Goal: Information Seeking & Learning: Compare options

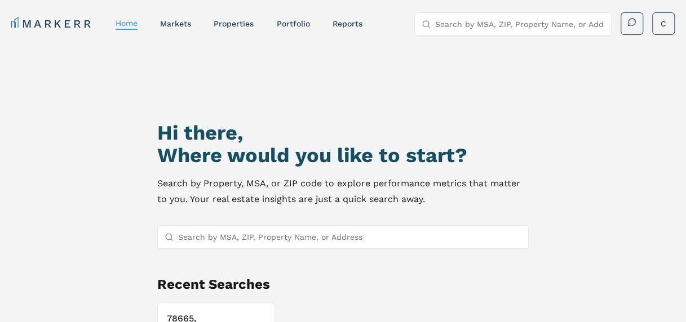
scroll to position [33, 0]
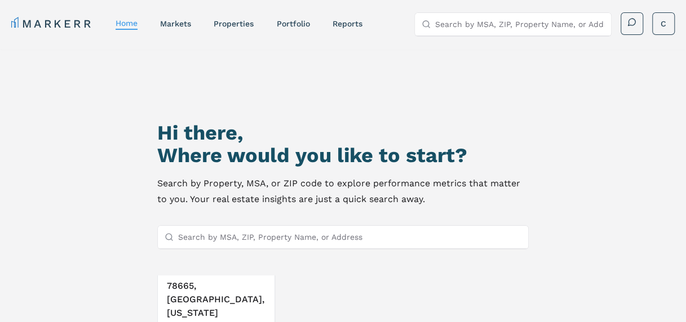
click at [189, 294] on h3 "78665, [GEOGRAPHIC_DATA], [US_STATE]" at bounding box center [216, 299] width 99 height 41
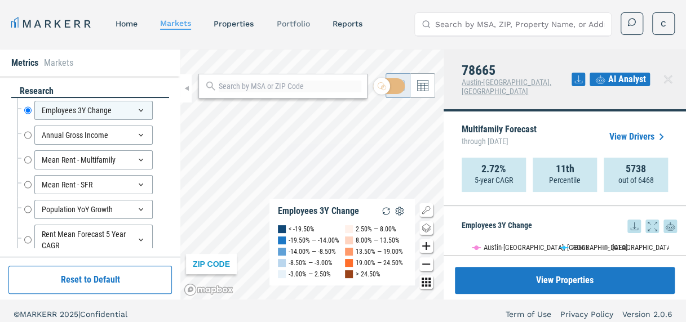
click at [283, 23] on link "Portfolio" at bounding box center [292, 23] width 33 height 9
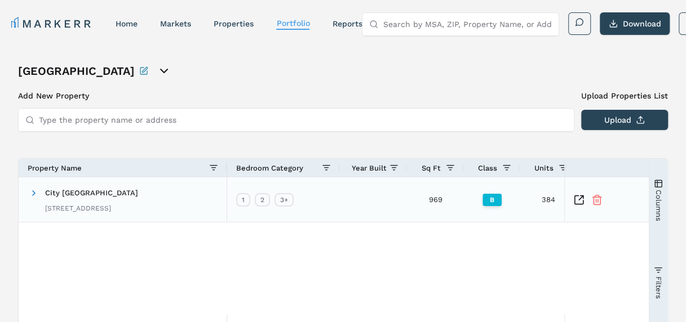
click at [470, 211] on div "B" at bounding box center [492, 199] width 56 height 45
click at [579, 199] on icon "Inspect Comparable" at bounding box center [581, 198] width 5 height 5
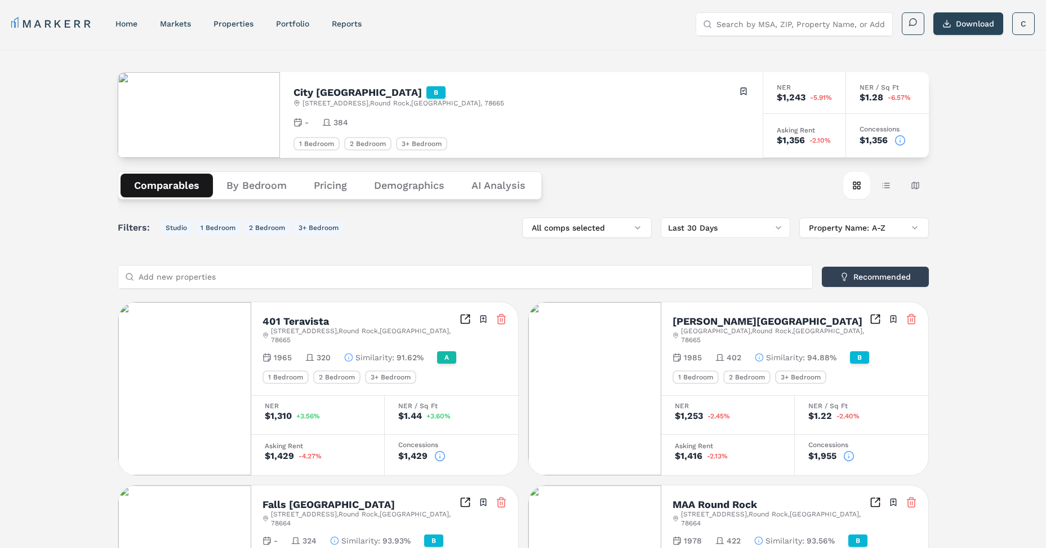
drag, startPoint x: 445, startPoint y: 276, endPoint x: 429, endPoint y: 281, distance: 15.9
click at [443, 276] on input "Add new properties" at bounding box center [472, 276] width 667 height 23
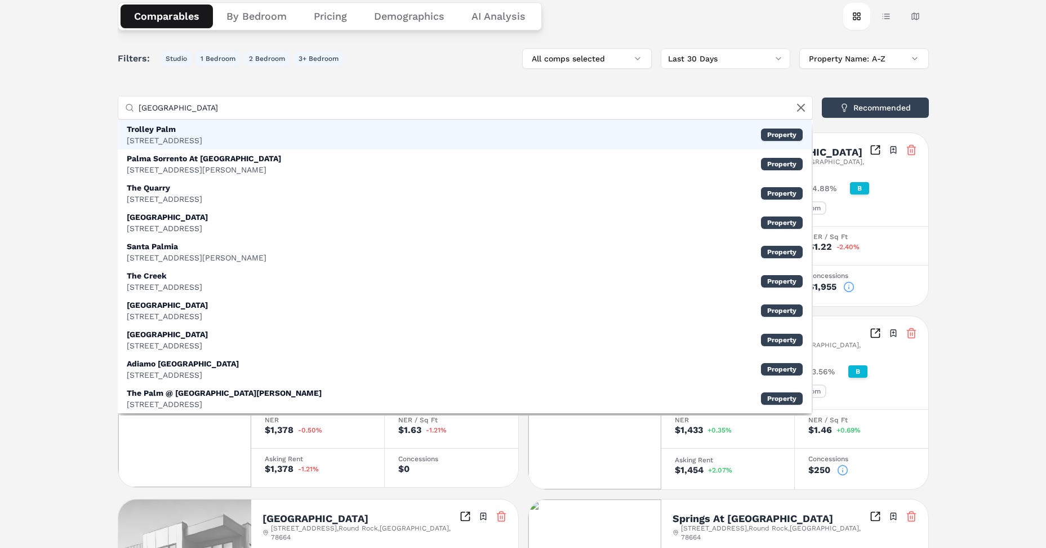
scroll to position [113, 0]
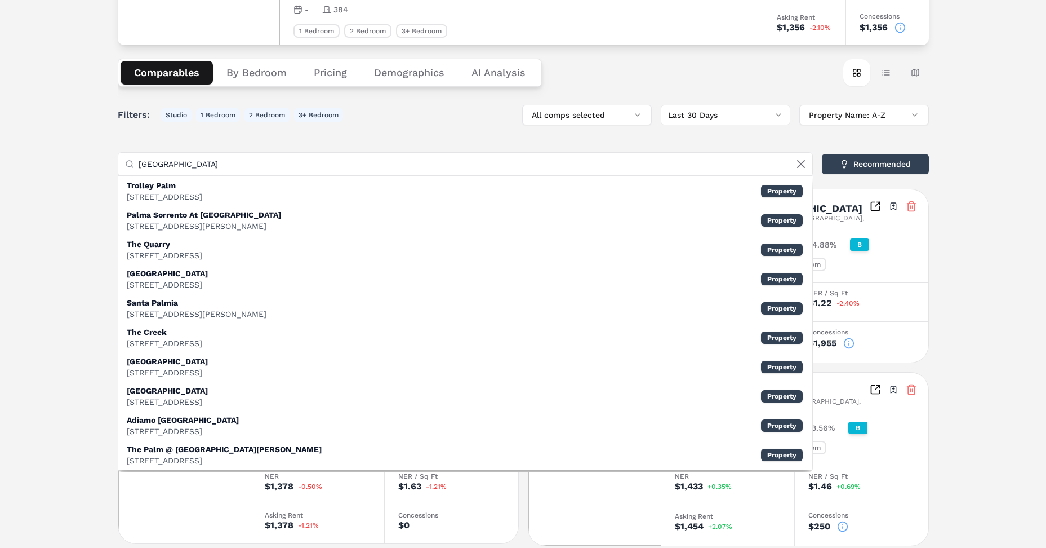
drag, startPoint x: 208, startPoint y: 171, endPoint x: 118, endPoint y: 162, distance: 90.5
click at [116, 164] on div "City North At Sunrise Ranch B 2800 Sunrise Ranch Rd , Round Rock , TX , 78665 T…" at bounding box center [523, 338] width 1046 height 803
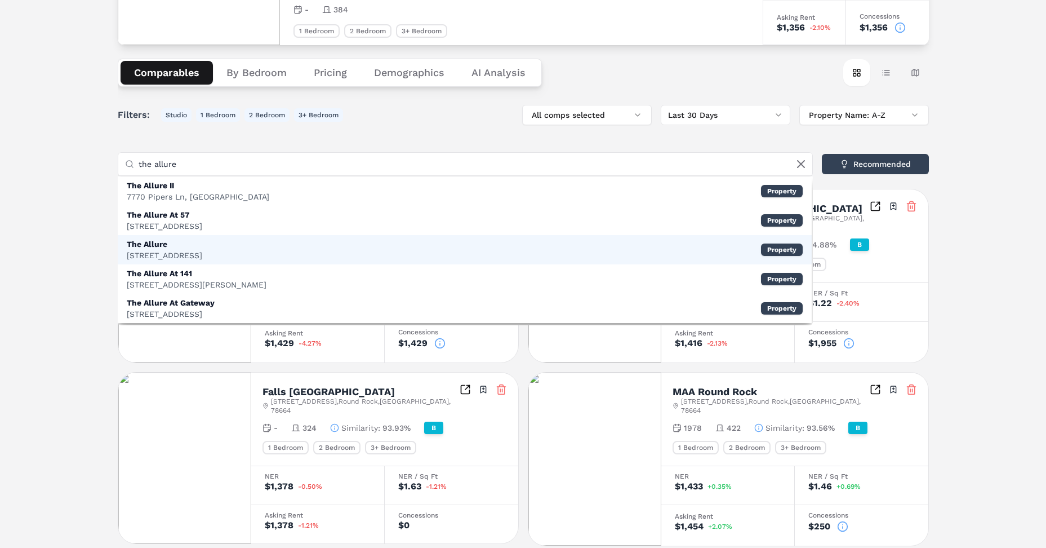
type input "the allure"
click at [181, 250] on div "701 N Vista Ridge Blvd, Cedar Park" at bounding box center [165, 255] width 76 height 11
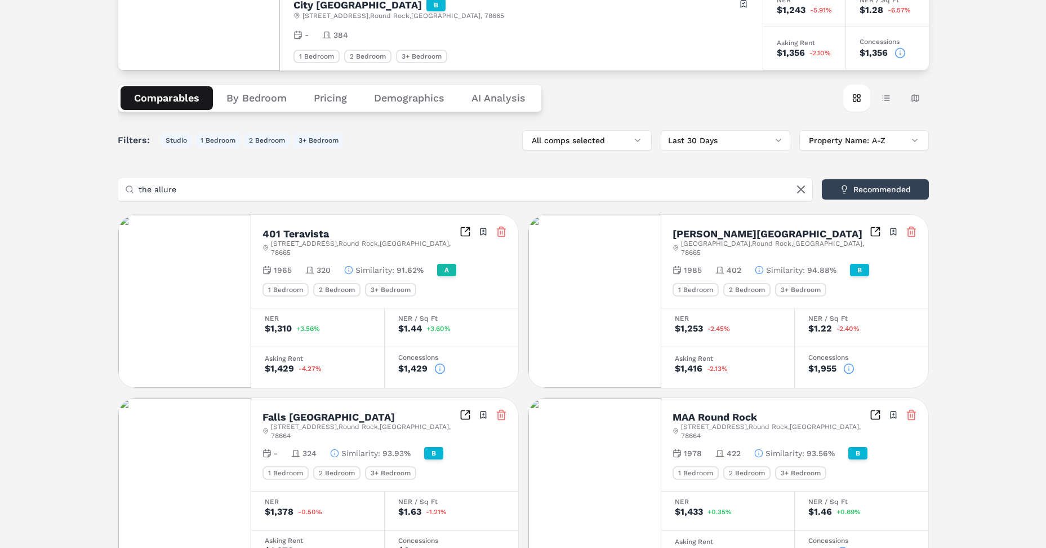
scroll to position [0, 0]
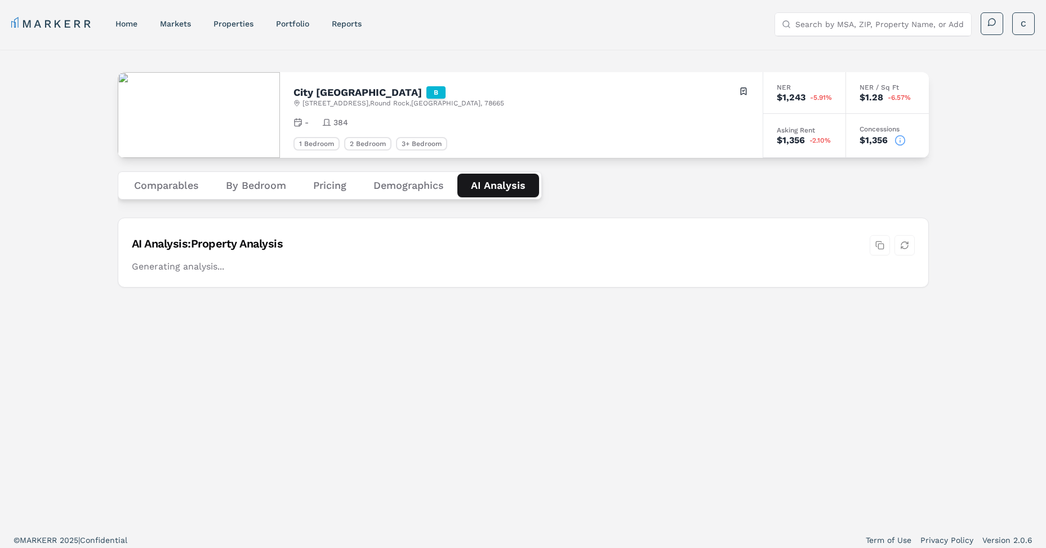
click at [491, 179] on Analysis "AI Analysis" at bounding box center [499, 186] width 82 height 24
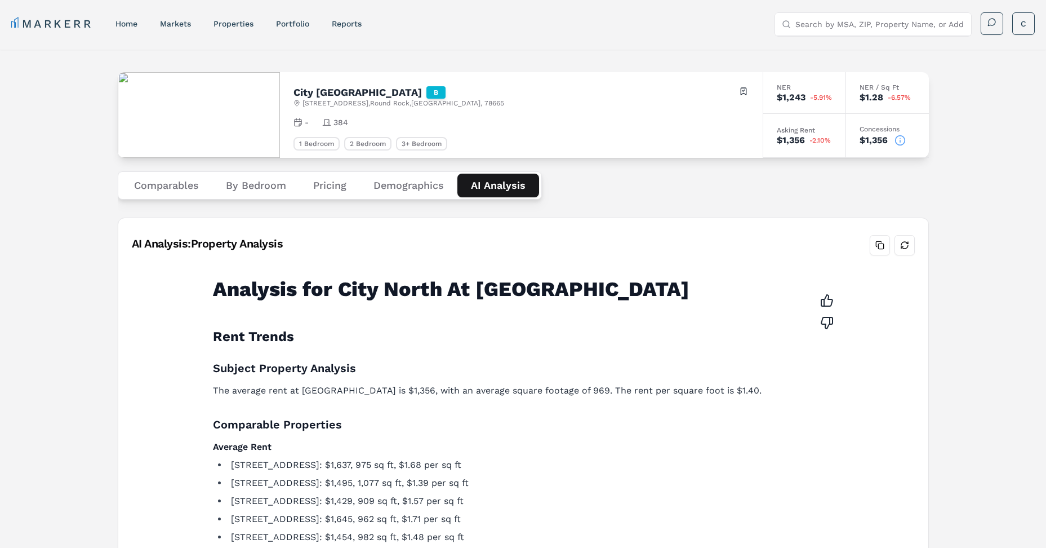
click at [161, 186] on button "Comparables" at bounding box center [167, 186] width 92 height 24
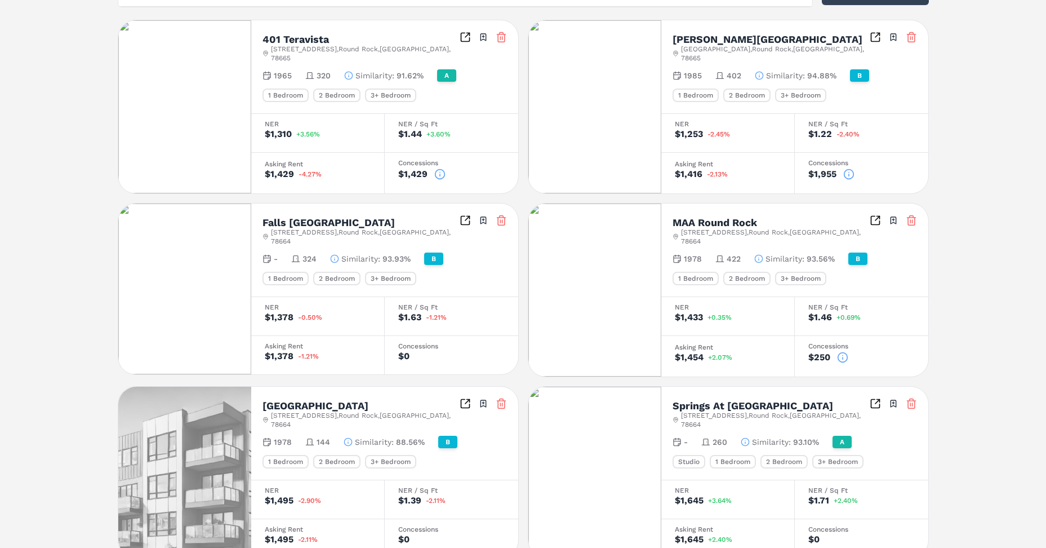
scroll to position [451, 0]
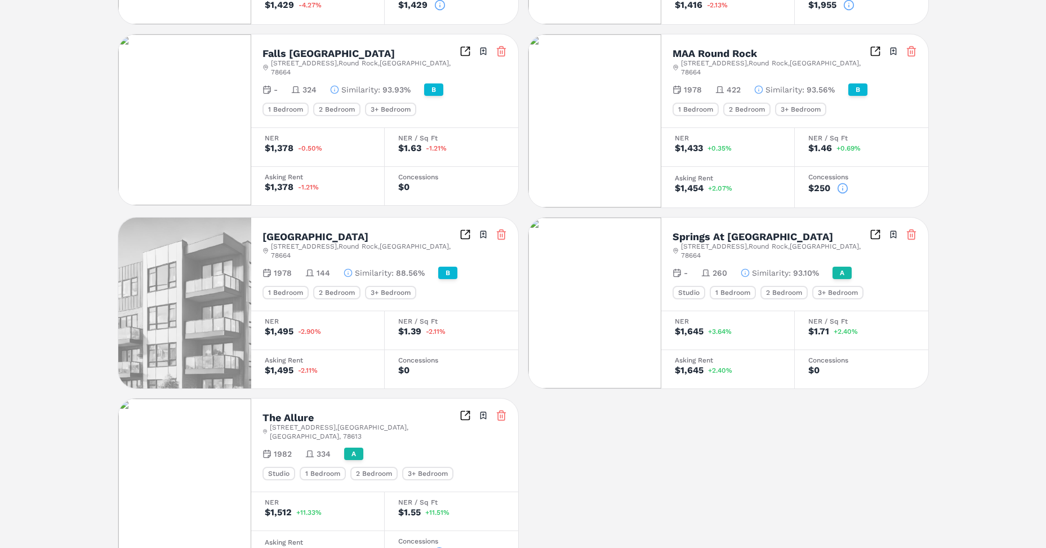
click at [501, 322] on icon at bounding box center [501, 415] width 11 height 11
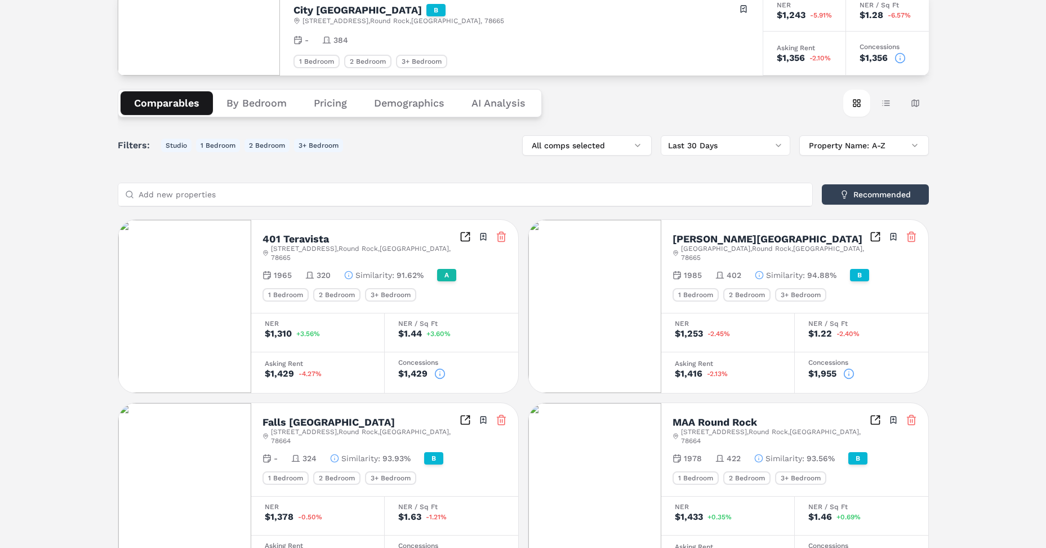
scroll to position [0, 0]
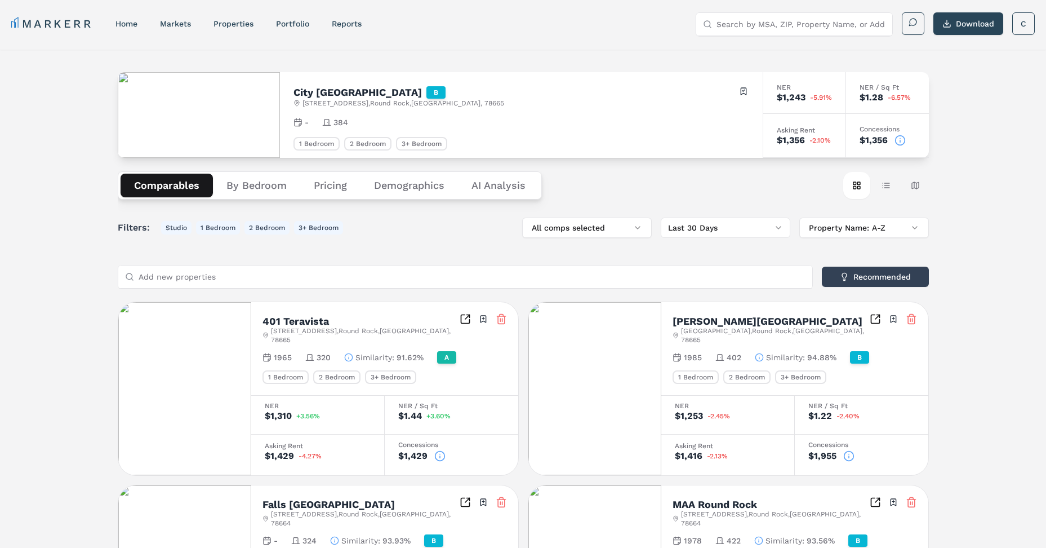
click at [280, 277] on input "Add new properties" at bounding box center [472, 276] width 667 height 23
click at [336, 279] on input "Add new properties" at bounding box center [472, 276] width 667 height 23
drag, startPoint x: 237, startPoint y: 273, endPoint x: 127, endPoint y: 279, distance: 110.0
click at [127, 279] on div "1301 n aw grimes" at bounding box center [465, 276] width 694 height 23
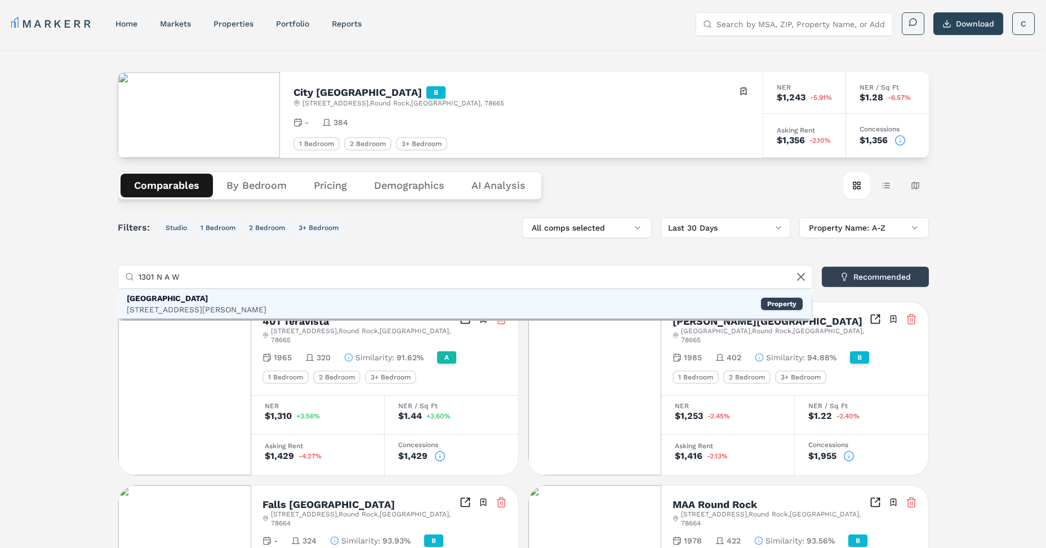
type input "1301 N A W"
click at [225, 298] on div "[GEOGRAPHIC_DATA]" at bounding box center [197, 297] width 140 height 11
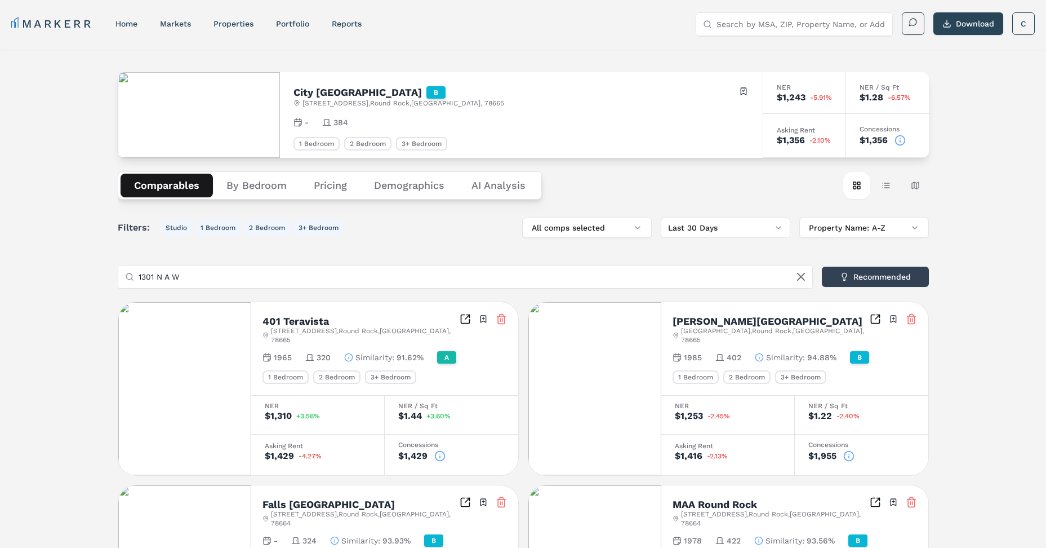
click at [323, 188] on button "Pricing" at bounding box center [330, 186] width 60 height 24
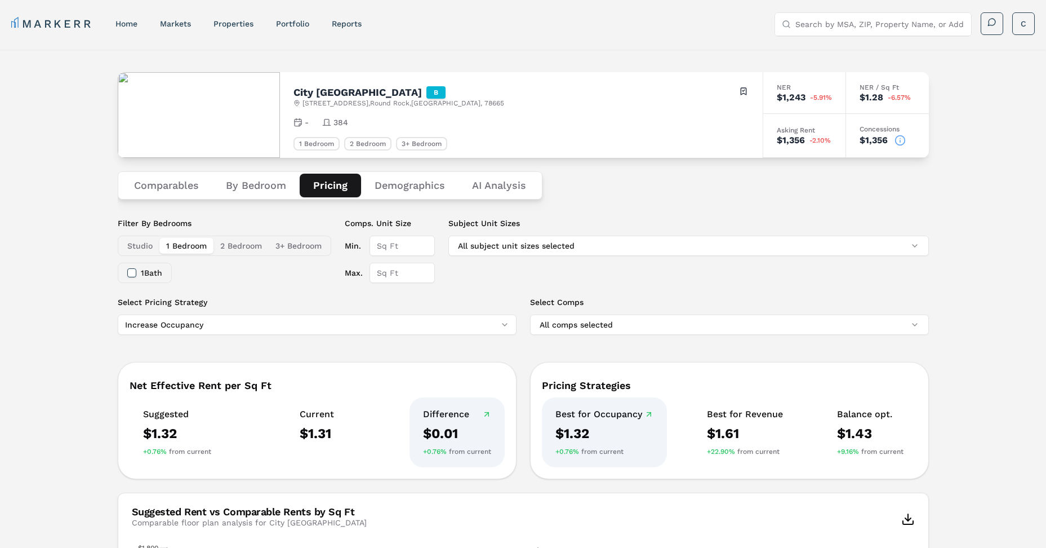
click at [487, 322] on icon at bounding box center [487, 414] width 4 height 4
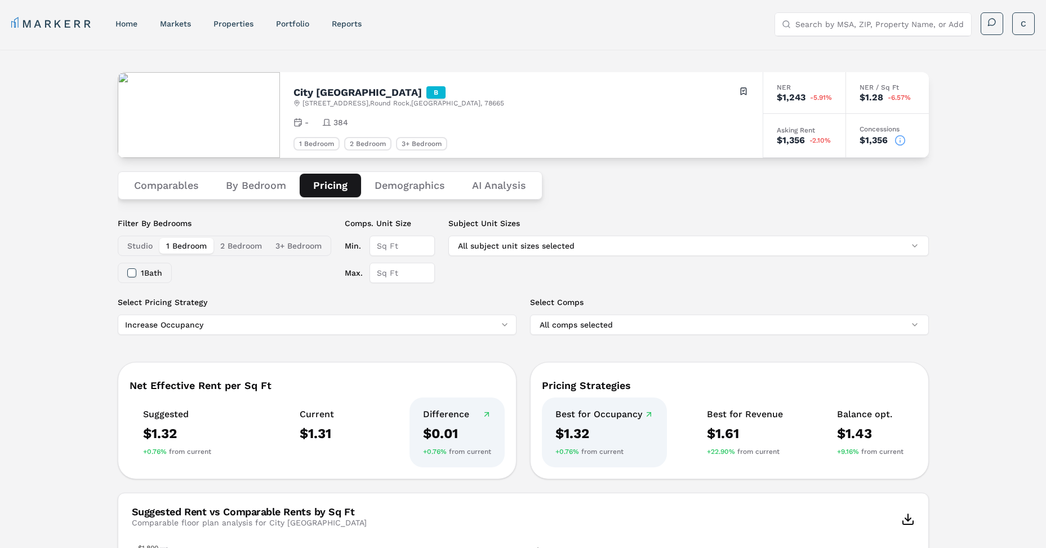
click at [443, 187] on button "Demographics" at bounding box center [409, 186] width 97 height 24
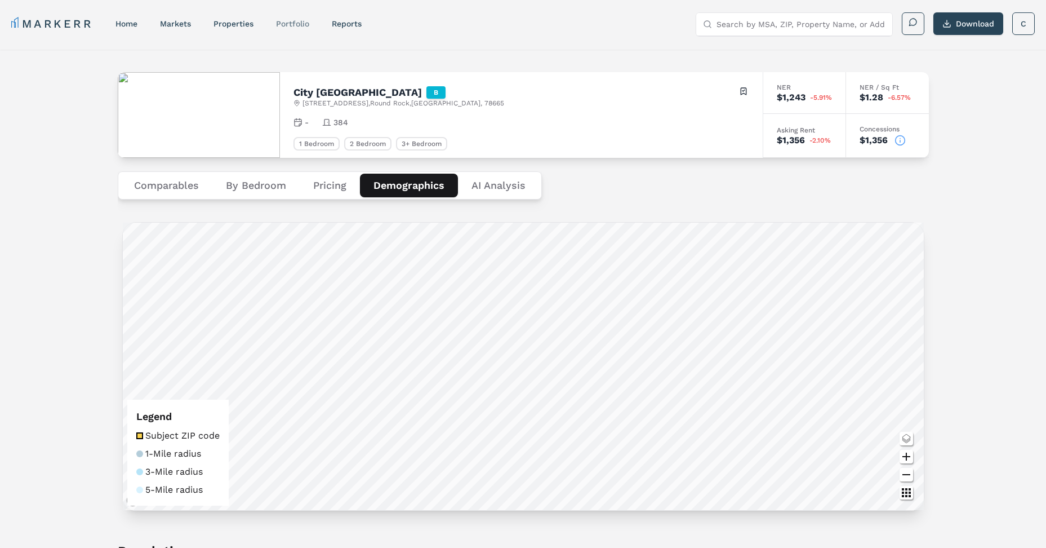
click at [298, 21] on link "Portfolio" at bounding box center [292, 23] width 33 height 9
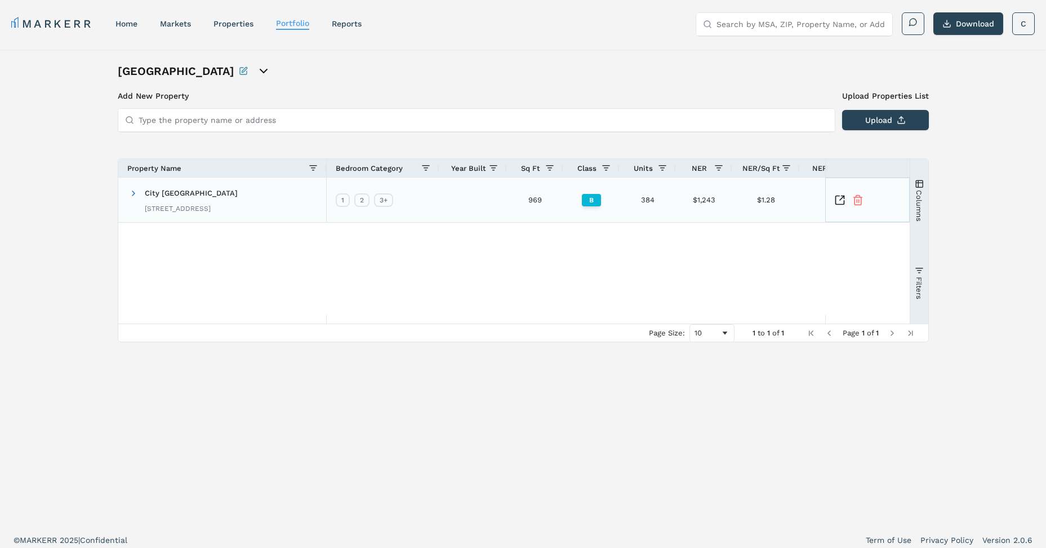
click at [685, 202] on icon "Inspect Comparable" at bounding box center [839, 199] width 11 height 11
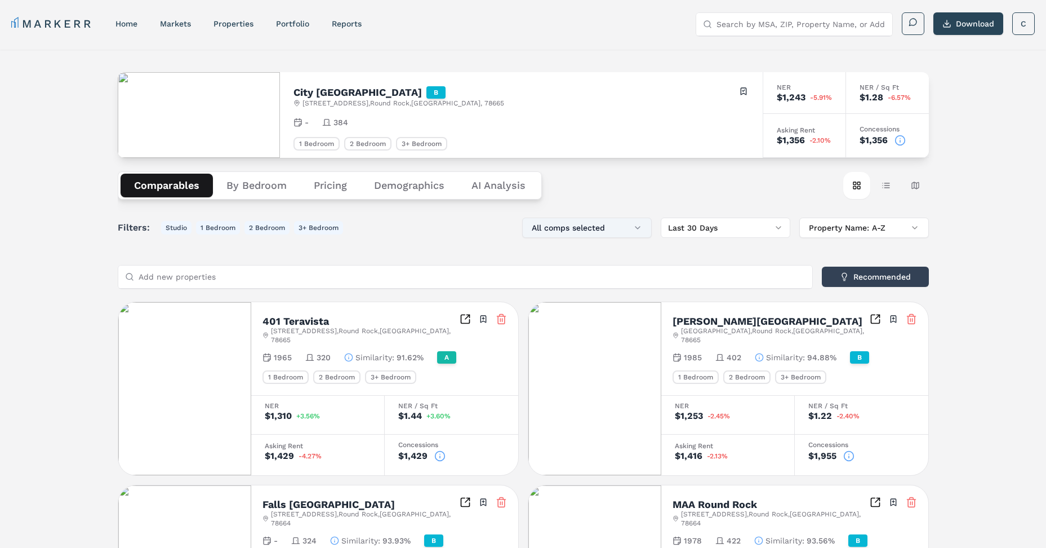
click at [612, 234] on button "All comps selected" at bounding box center [587, 227] width 130 height 20
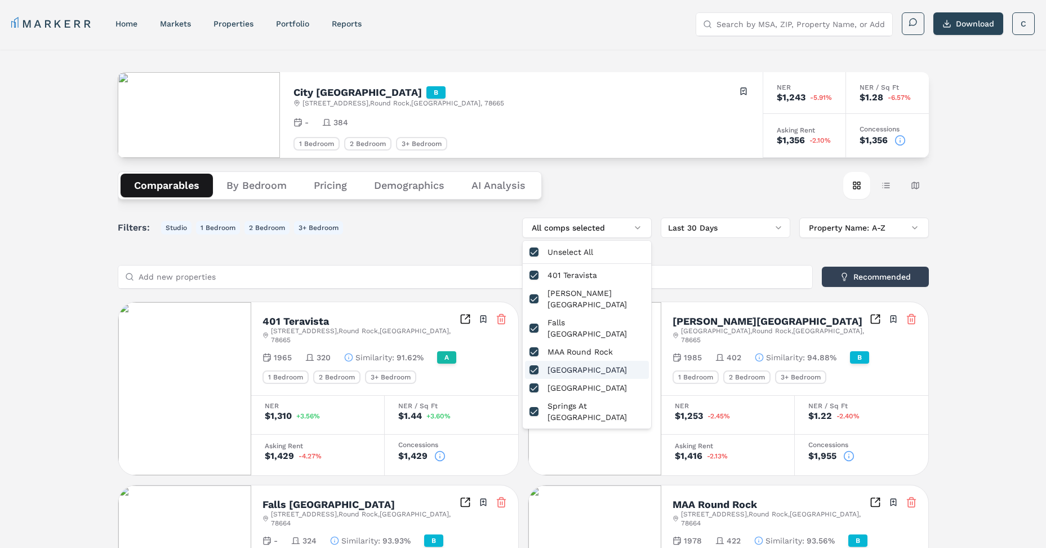
click at [533, 365] on button "button" at bounding box center [534, 369] width 9 height 9
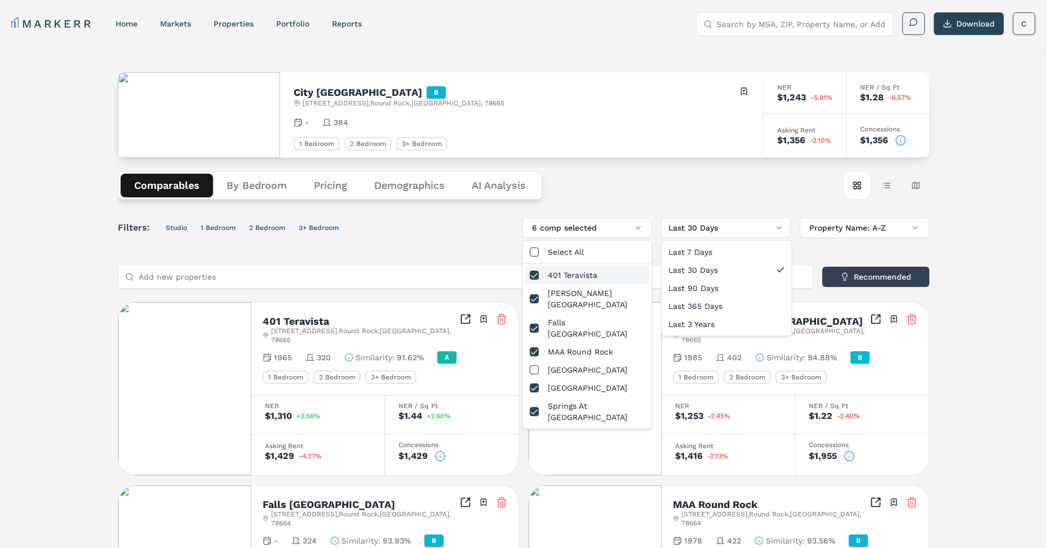
click at [689, 232] on html "MARKERR home markets properties Portfolio reports Search by MSA, ZIP, Property …" at bounding box center [527, 441] width 1055 height 882
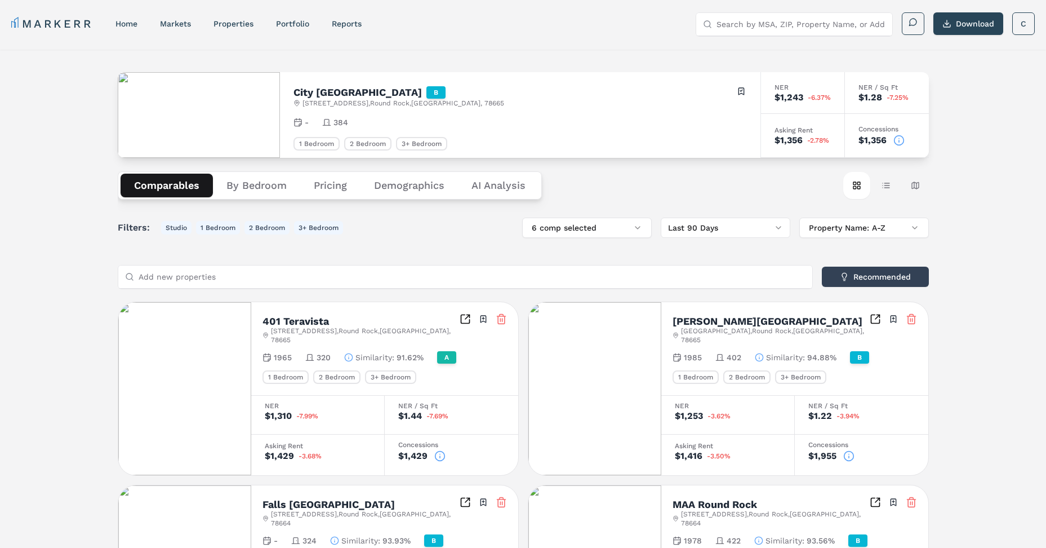
click at [403, 221] on div "Filters: Studio 1 Bedroom 2 Bedroom 3+ Bedroom 6 comp selected Last 90 Days Pro…" at bounding box center [523, 227] width 811 height 20
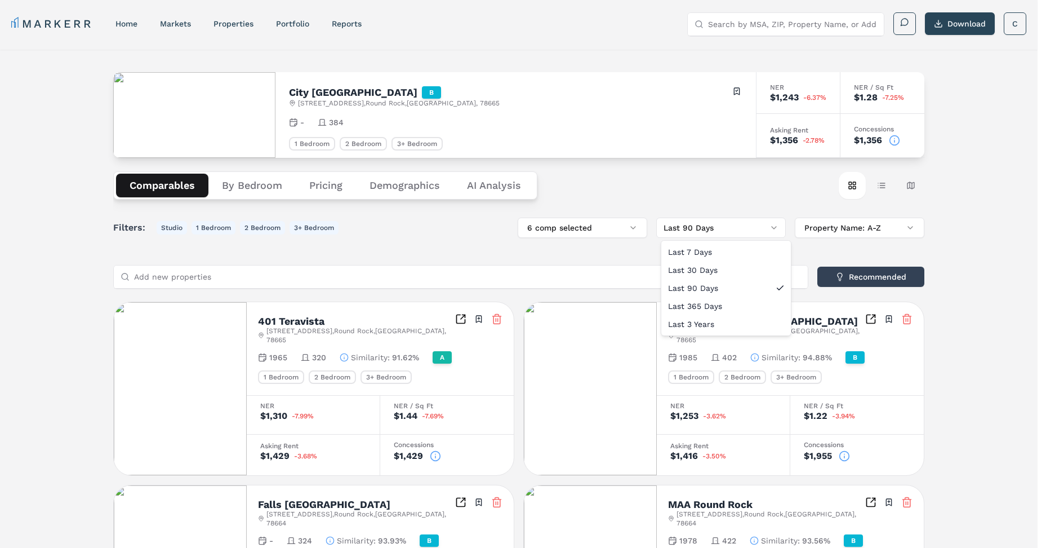
click at [694, 224] on html "MARKERR home markets properties Portfolio reports Search by MSA, ZIP, Property …" at bounding box center [523, 441] width 1046 height 882
click at [695, 222] on html "MARKERR home markets properties Portfolio reports Search by MSA, ZIP, Property …" at bounding box center [527, 441] width 1055 height 882
click at [691, 225] on html "MARKERR home markets properties Portfolio reports Search by MSA, ZIP, Property …" at bounding box center [527, 441] width 1055 height 882
click at [722, 228] on html "MARKERR home markets properties Portfolio reports Search by MSA, ZIP, Property …" at bounding box center [527, 441] width 1055 height 882
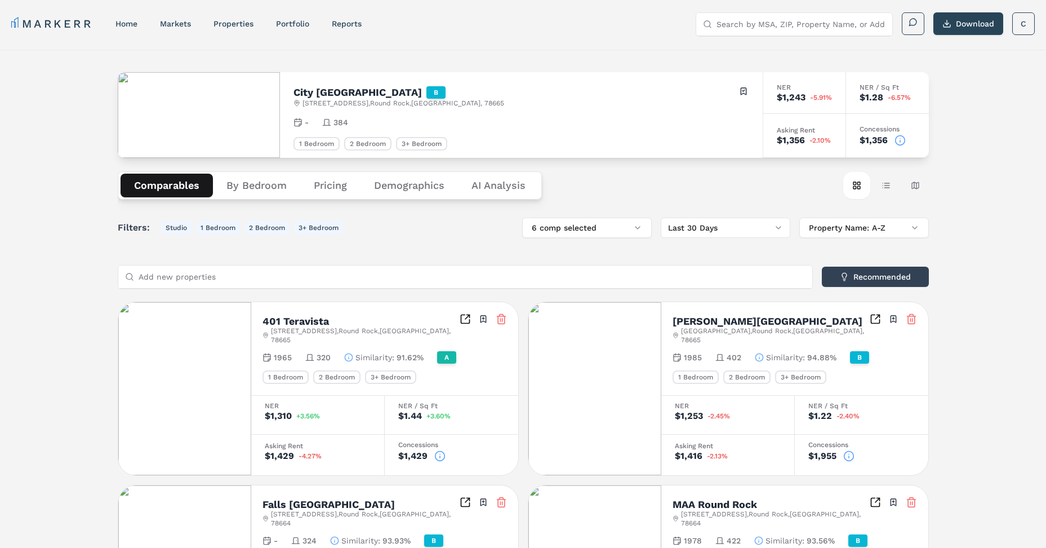
click at [877, 318] on icon "Inspect Comparables" at bounding box center [878, 317] width 5 height 5
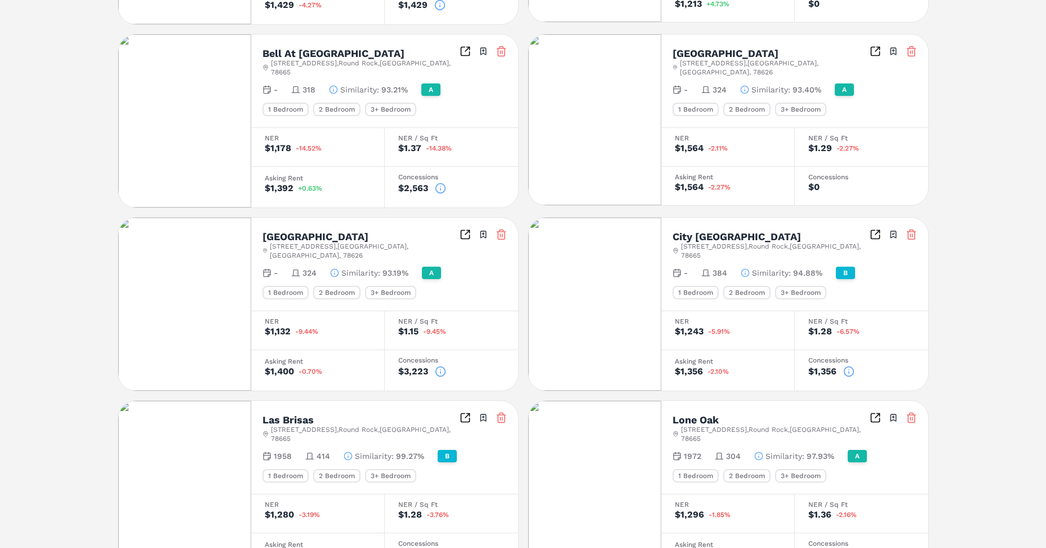
scroll to position [507, 0]
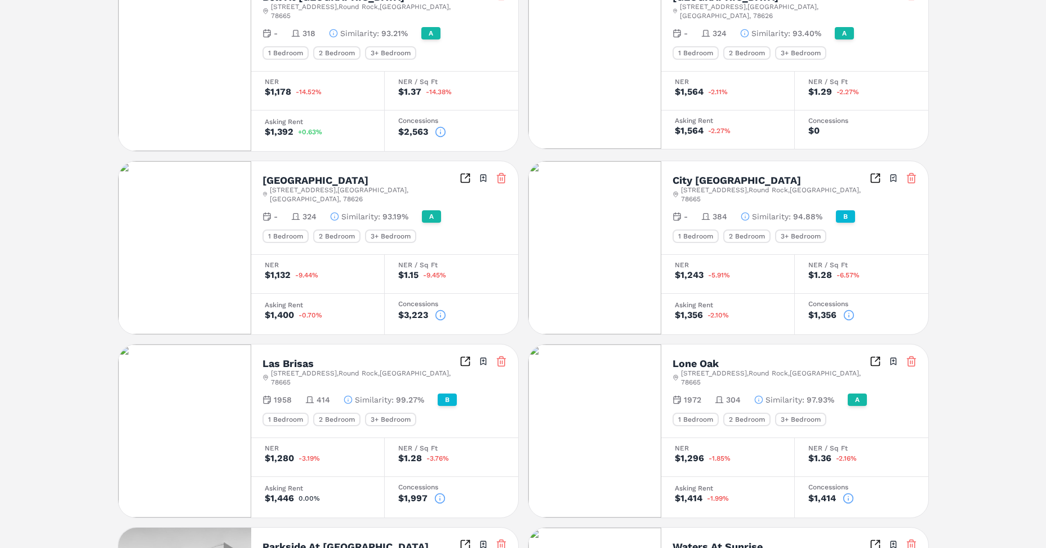
click at [758, 395] on icon at bounding box center [758, 399] width 9 height 9
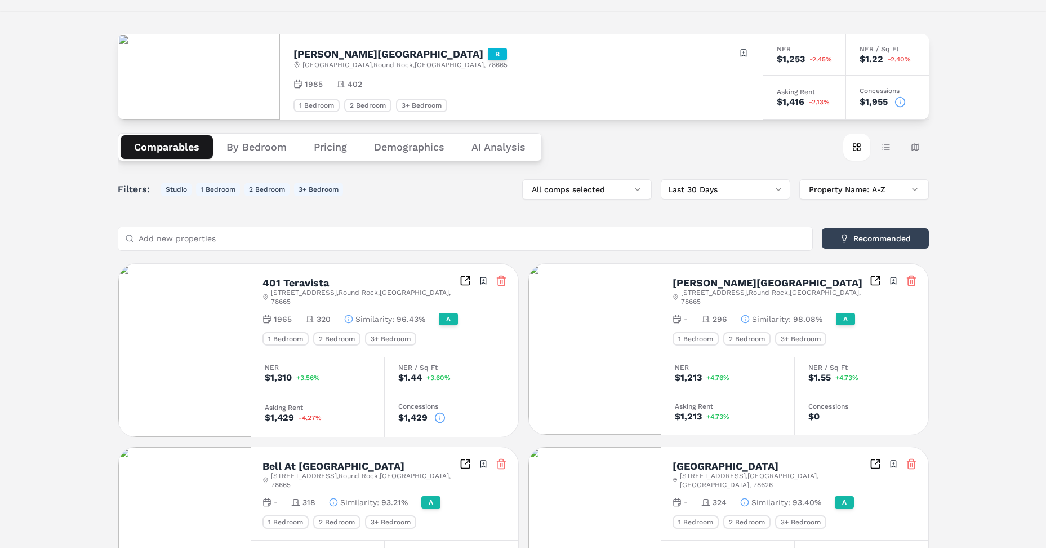
scroll to position [0, 0]
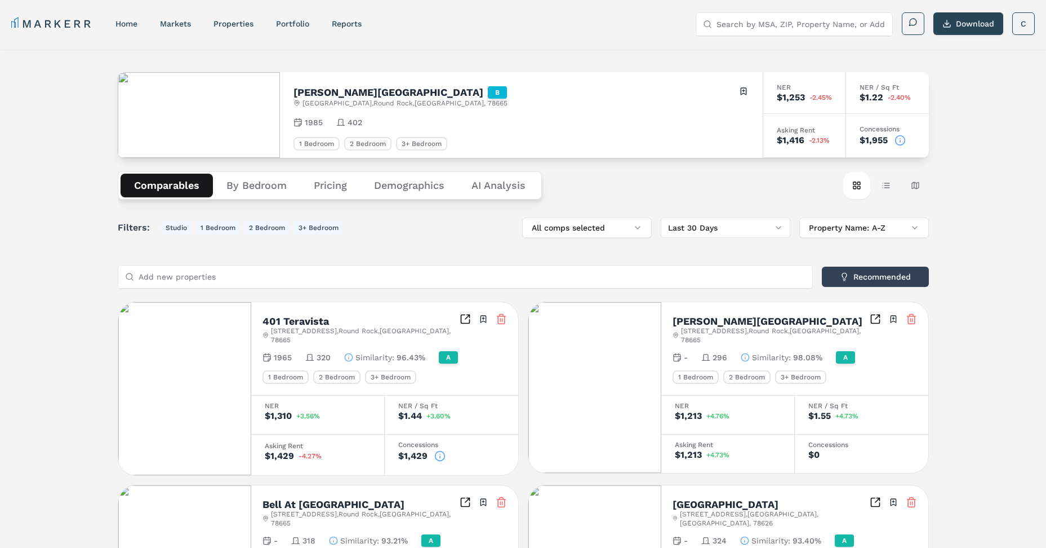
click at [488, 92] on div "B" at bounding box center [497, 92] width 19 height 12
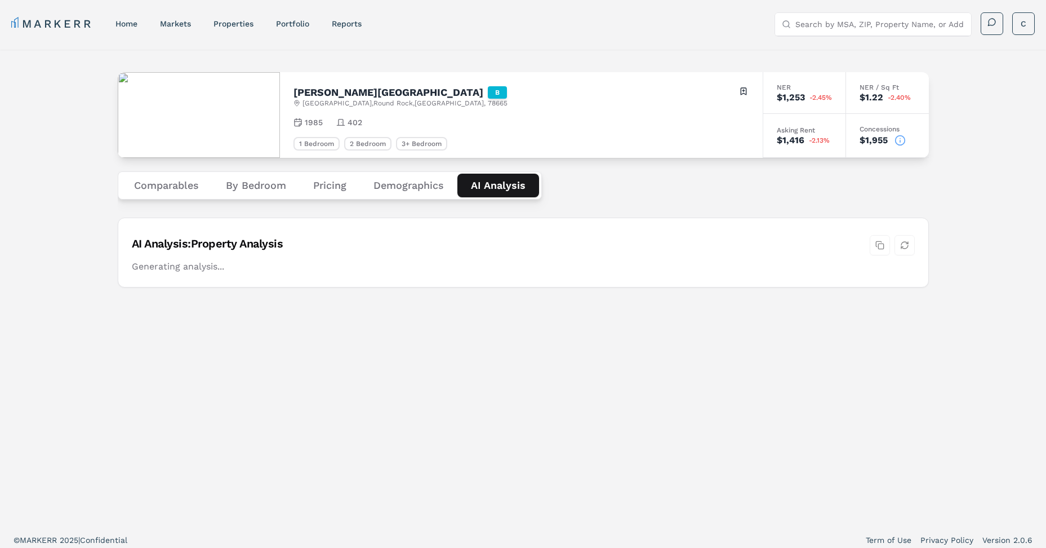
click at [510, 185] on Analysis "AI Analysis" at bounding box center [499, 186] width 82 height 24
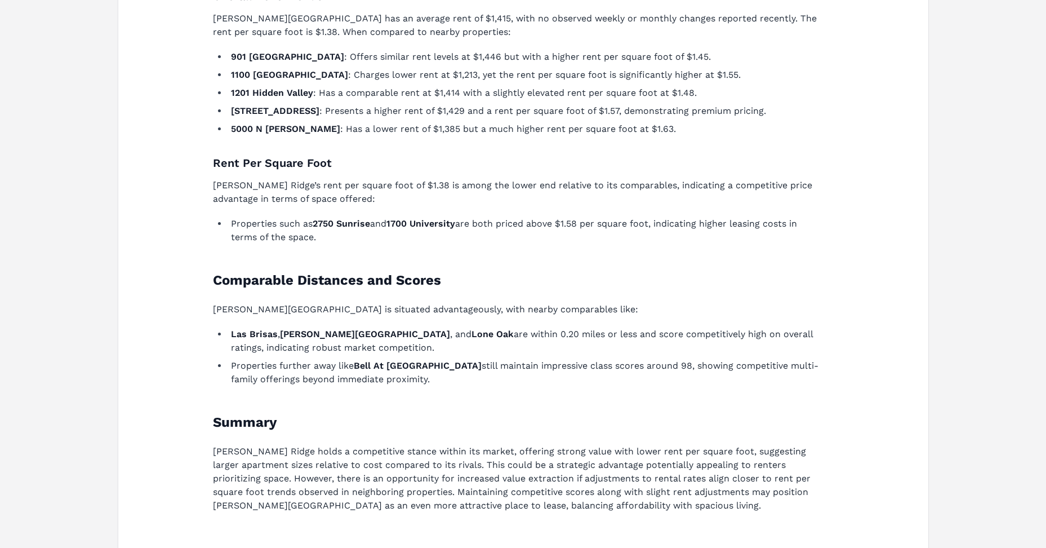
scroll to position [169, 0]
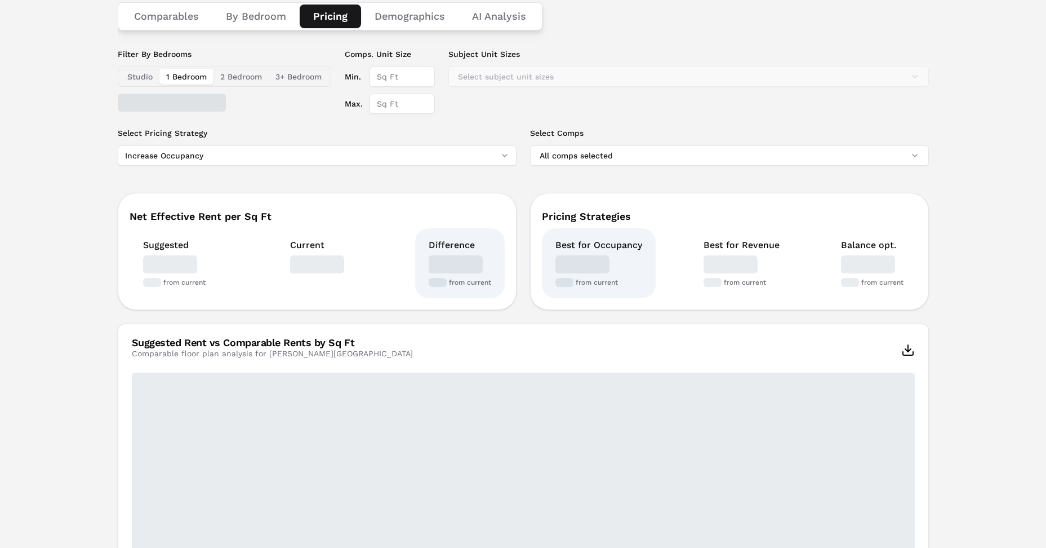
click at [333, 14] on button "Pricing" at bounding box center [330, 17] width 61 height 24
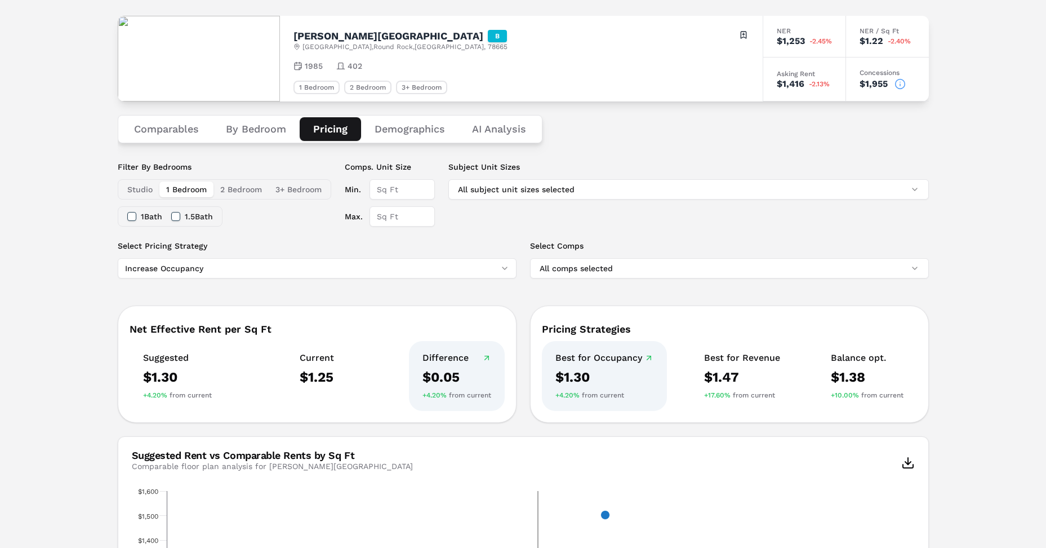
scroll to position [0, 0]
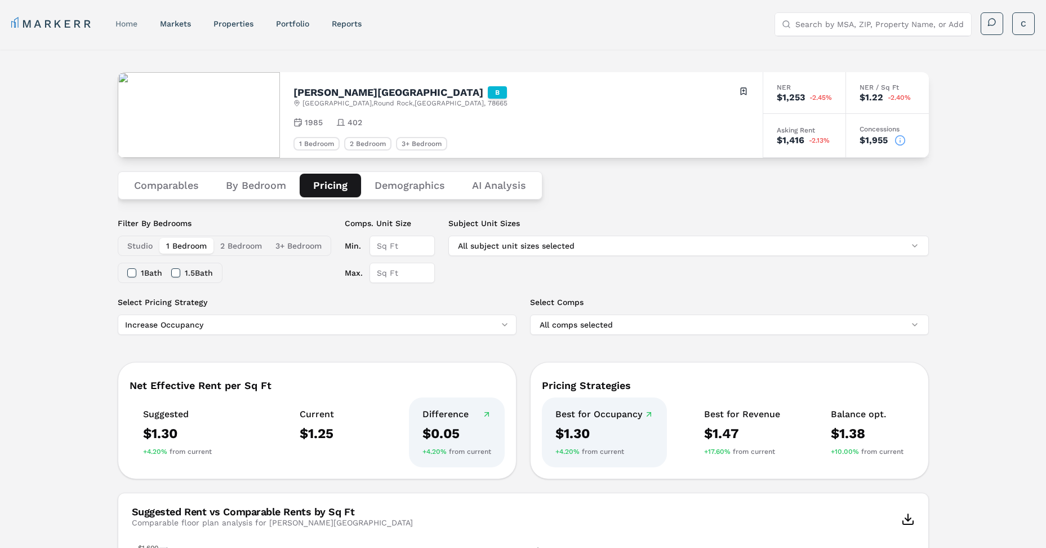
click at [124, 21] on link "home" at bounding box center [127, 23] width 22 height 9
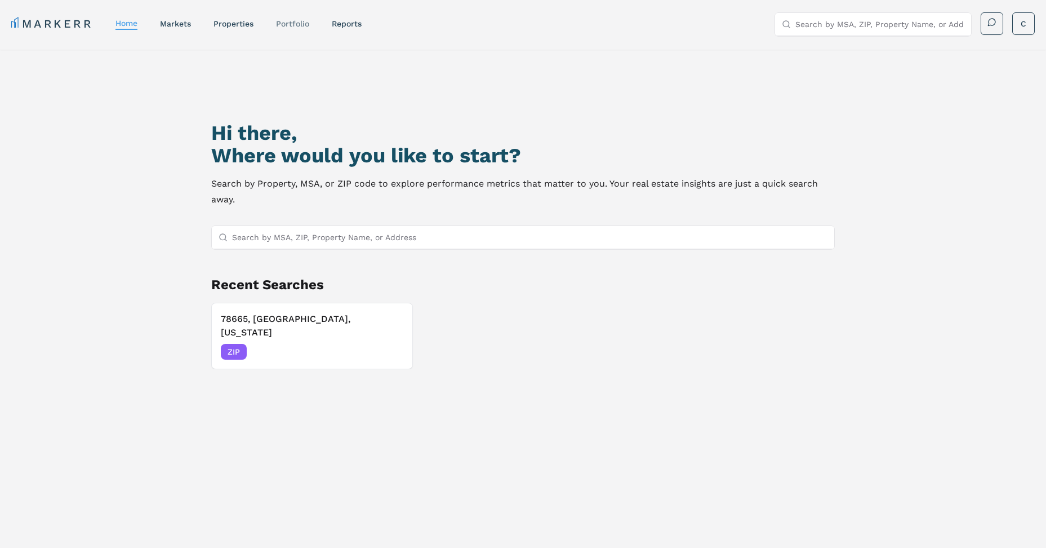
click at [294, 21] on link "Portfolio" at bounding box center [292, 23] width 33 height 9
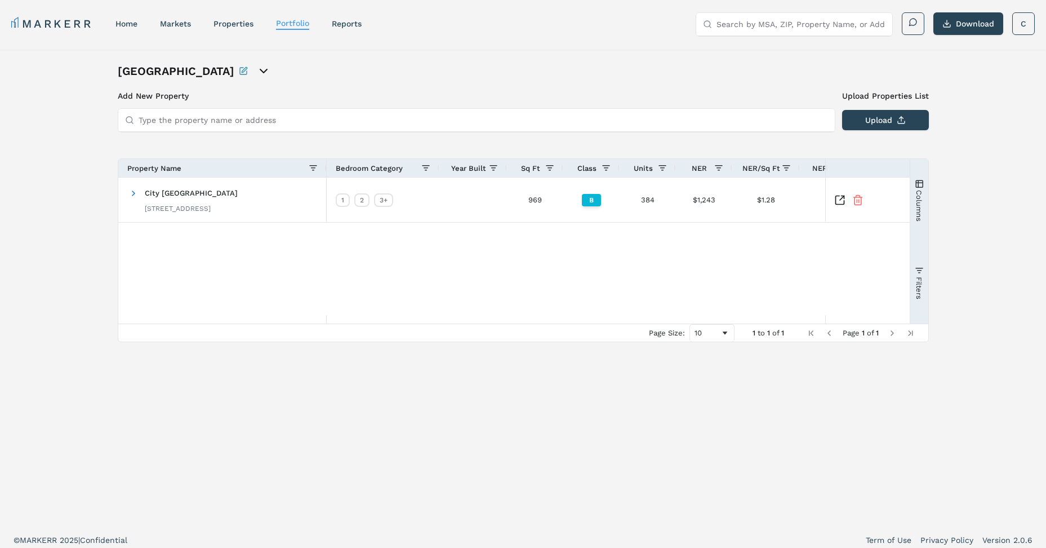
click at [257, 68] on icon "open portfolio options" at bounding box center [264, 71] width 14 height 14
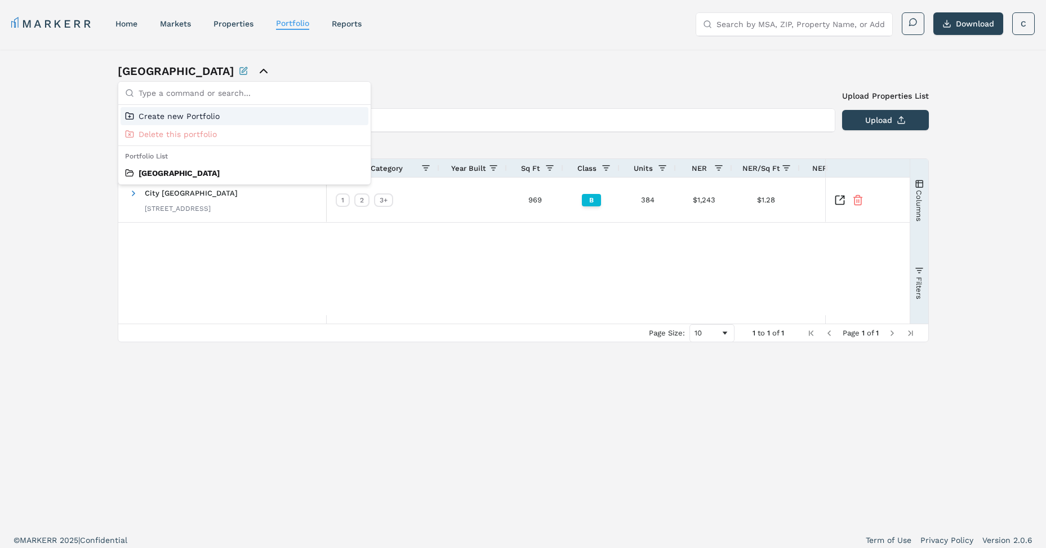
click at [257, 68] on icon "close portfolio options" at bounding box center [264, 71] width 14 height 14
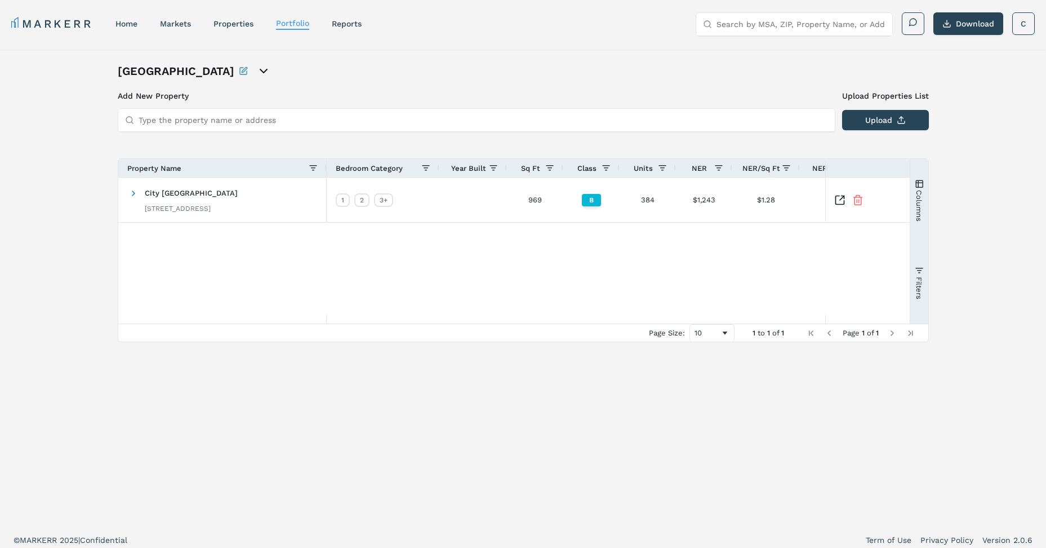
click at [239, 69] on icon "Rename this portfolio" at bounding box center [243, 70] width 9 height 9
click at [841, 197] on icon "Inspect Comparable" at bounding box center [839, 200] width 11 height 11
